Goal: Transaction & Acquisition: Purchase product/service

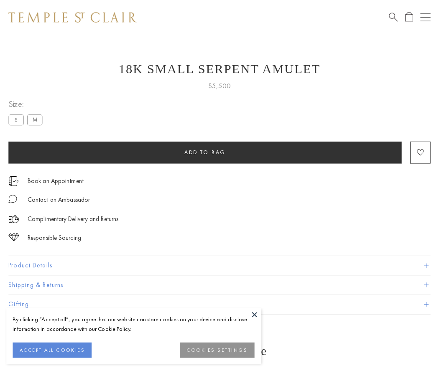
scroll to position [33, 0]
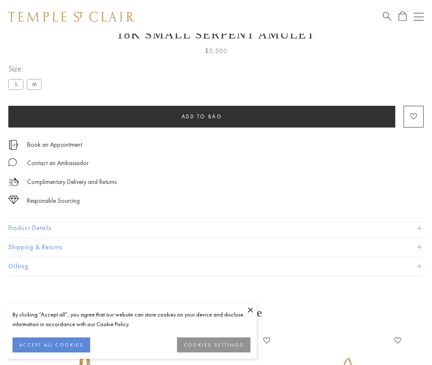
click at [202, 116] on span "Add to bag" at bounding box center [202, 116] width 41 height 7
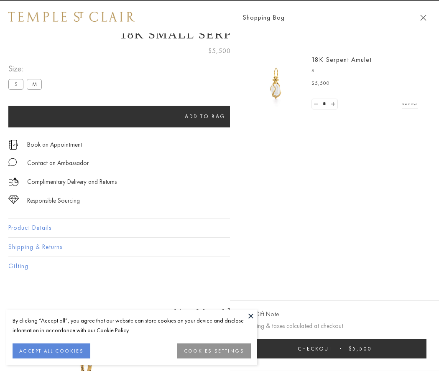
click at [336, 348] on button "Checkout $5,500" at bounding box center [334, 349] width 184 height 20
